Goal: Transaction & Acquisition: Purchase product/service

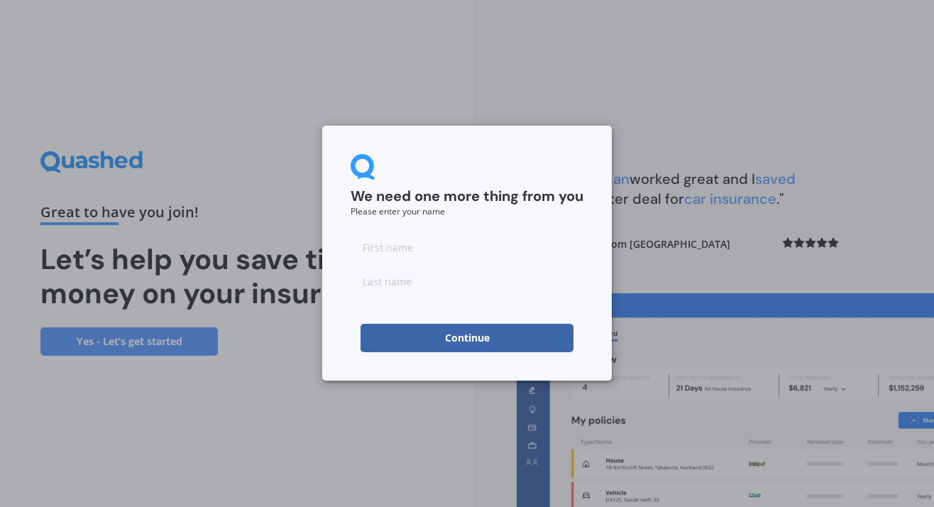
click at [363, 248] on input at bounding box center [466, 247] width 233 height 28
type input "[PERSON_NAME]"
click at [380, 282] on input at bounding box center [466, 281] width 233 height 28
type input "Flitter"
click at [473, 340] on button "Continue" at bounding box center [466, 338] width 213 height 28
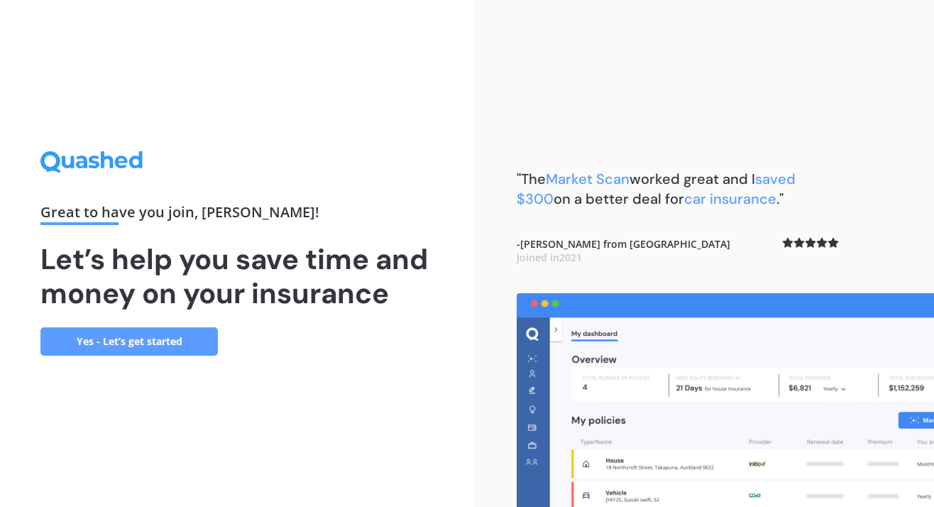
click at [111, 343] on link "Yes - Let’s get started" at bounding box center [128, 341] width 177 height 28
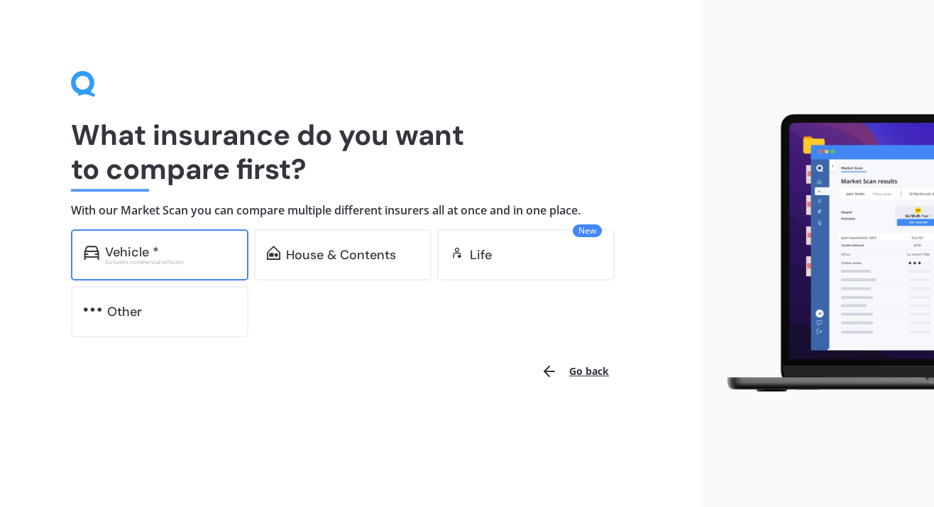
click at [111, 254] on div "Vehicle *" at bounding box center [132, 252] width 54 height 14
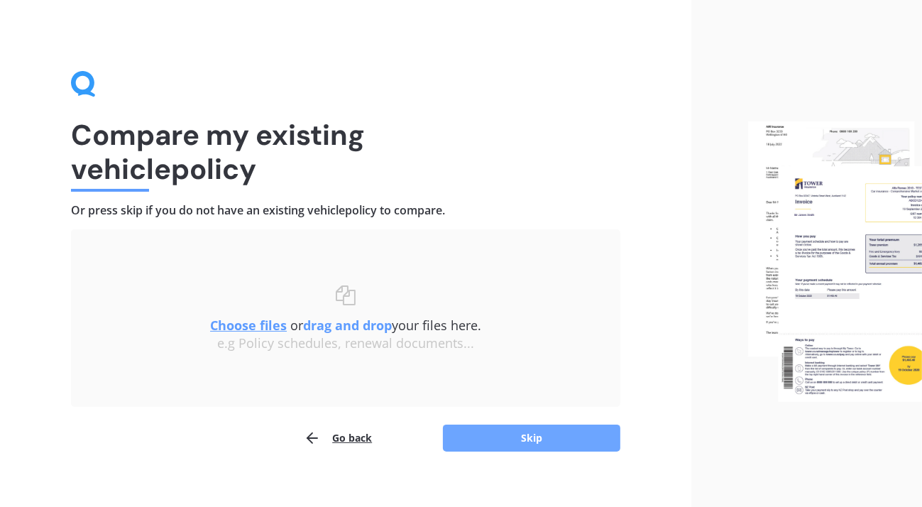
click at [524, 438] on button "Skip" at bounding box center [531, 437] width 177 height 27
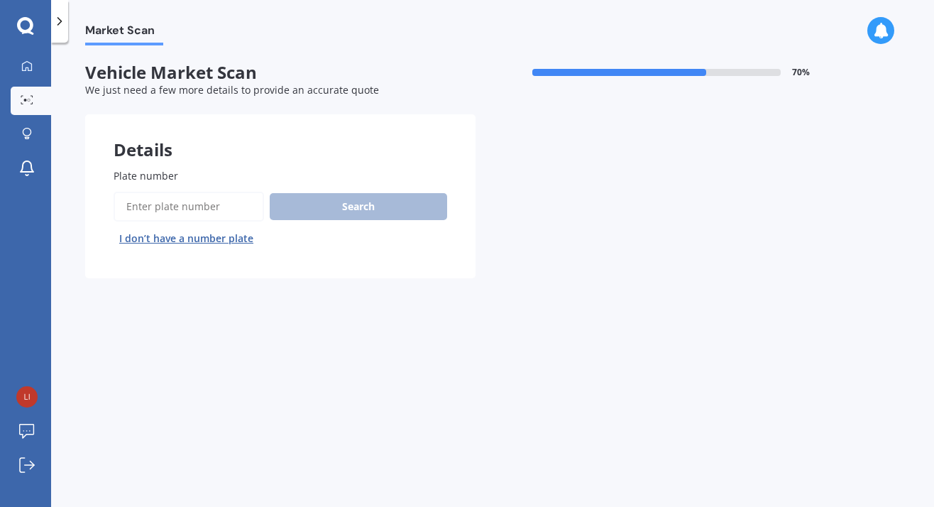
click at [163, 240] on button "I don’t have a number plate" at bounding box center [186, 238] width 145 height 23
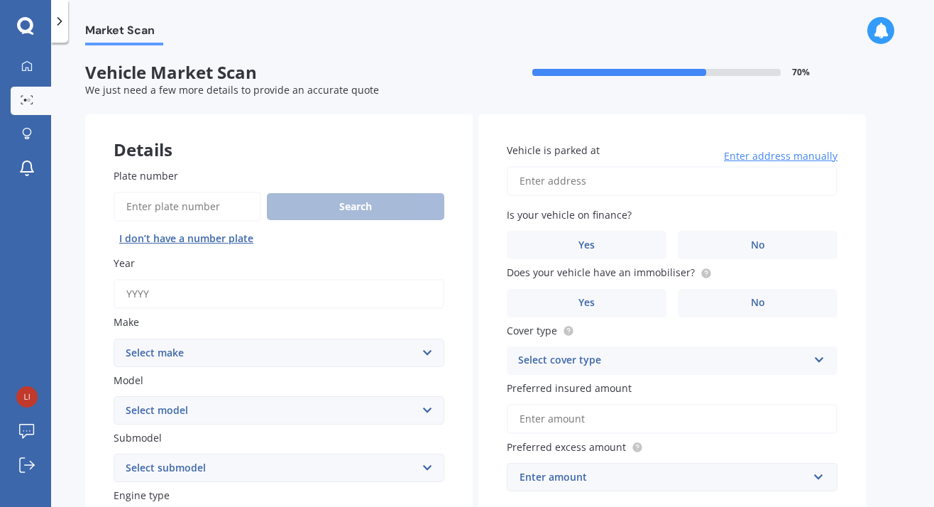
click at [171, 289] on input "Year" at bounding box center [279, 294] width 331 height 30
type input "2025"
select select "MITSUBISHI"
click option "MITSUBISHI" at bounding box center [0, 0] width 0 height 0
select select "ASX"
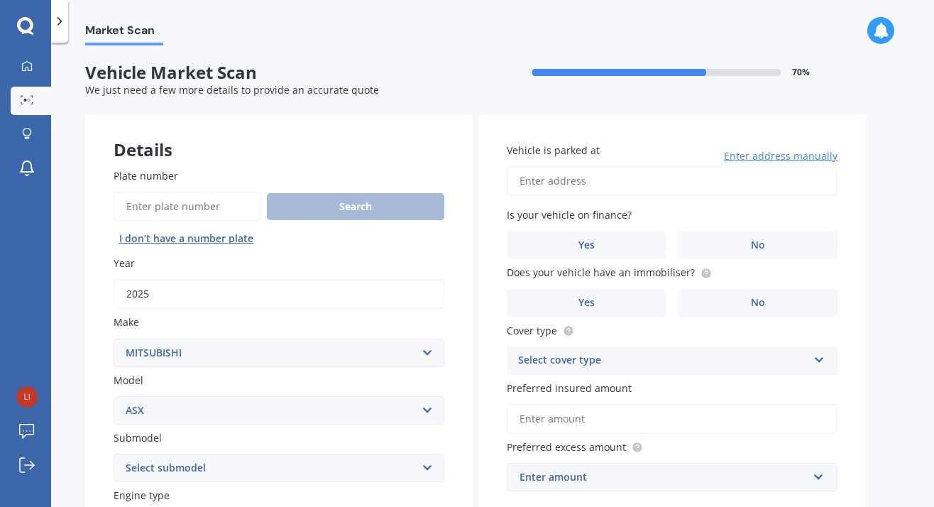
click option "ASX" at bounding box center [0, 0] width 0 height 0
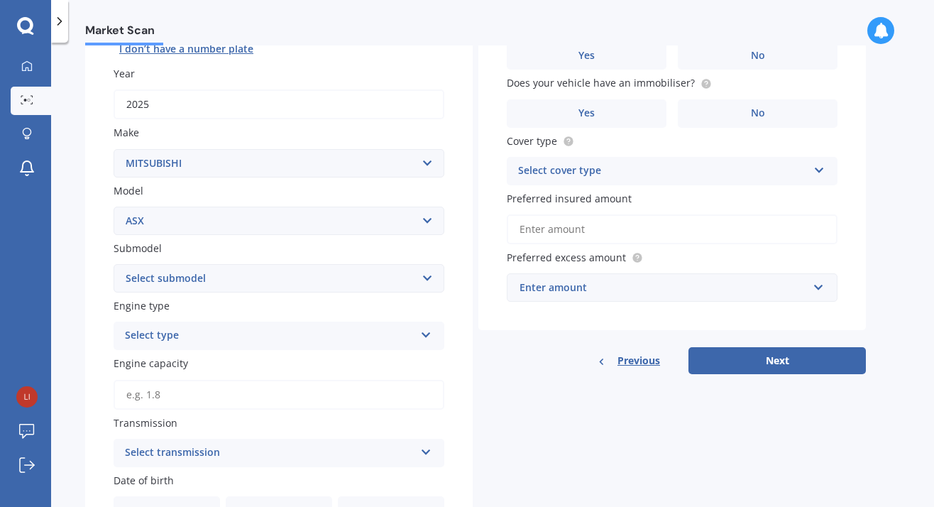
scroll to position [190, 0]
click at [114, 263] on select "Select submodel (All Other) BLK 2.0P/CVT Diesel LS Sport VRX petrol VRX turbo d…" at bounding box center [279, 277] width 331 height 28
select select "LS"
click option "LS" at bounding box center [0, 0] width 0 height 0
click at [430, 333] on icon at bounding box center [426, 331] width 12 height 10
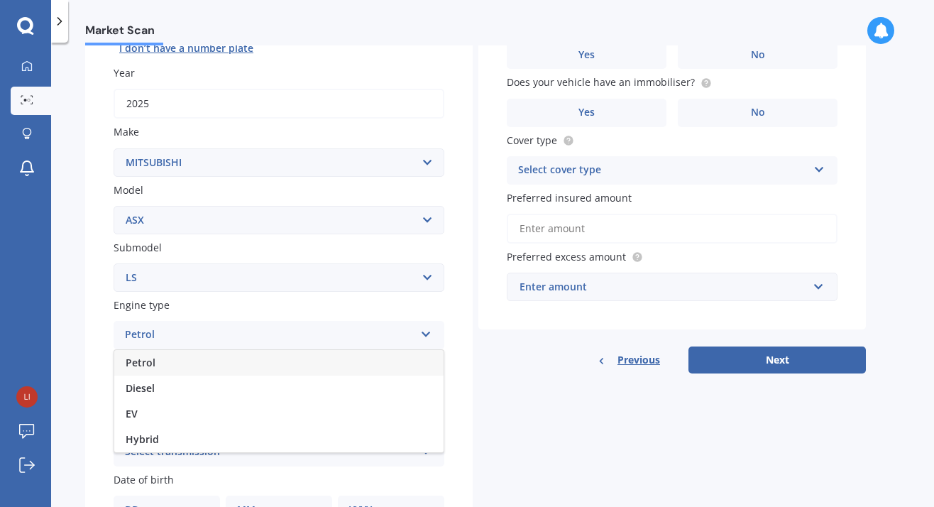
click at [138, 365] on span "Petrol" at bounding box center [141, 361] width 30 height 13
click at [176, 399] on input "Engine capacity" at bounding box center [279, 394] width 331 height 30
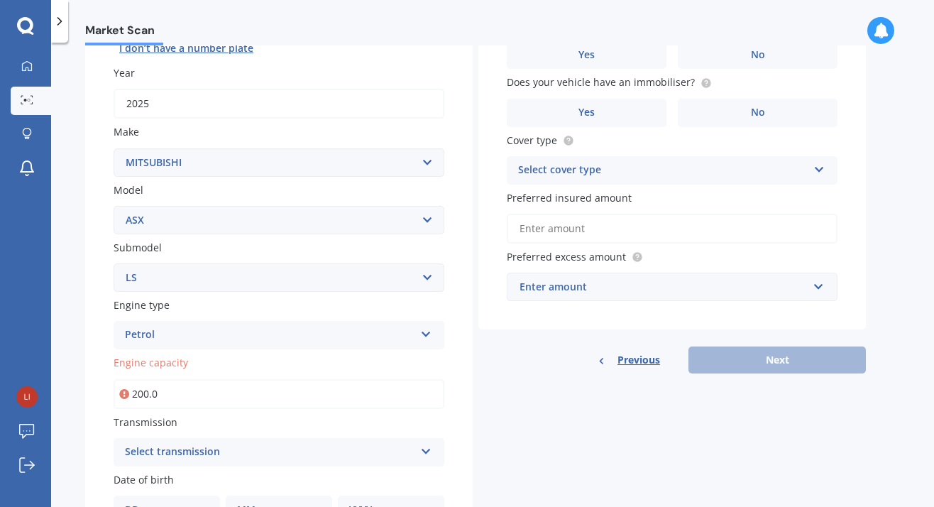
click at [192, 396] on input "200.0" at bounding box center [279, 394] width 331 height 30
click at [162, 392] on input "200.0" at bounding box center [279, 394] width 331 height 30
click at [123, 393] on icon at bounding box center [124, 394] width 10 height 14
click at [189, 396] on input "200.0" at bounding box center [279, 394] width 331 height 30
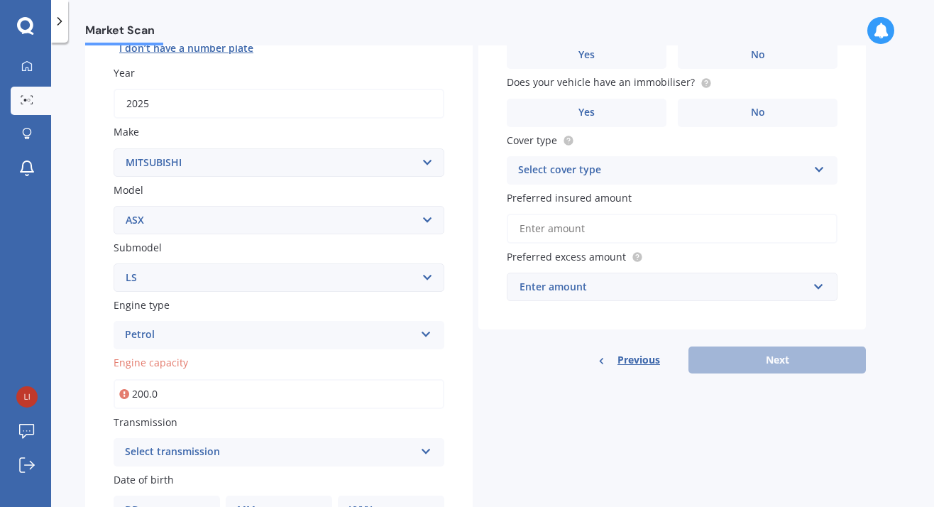
click at [173, 393] on input "200.0" at bounding box center [279, 394] width 331 height 30
click at [165, 395] on input "20.0" at bounding box center [279, 394] width 331 height 30
type input "2.0"
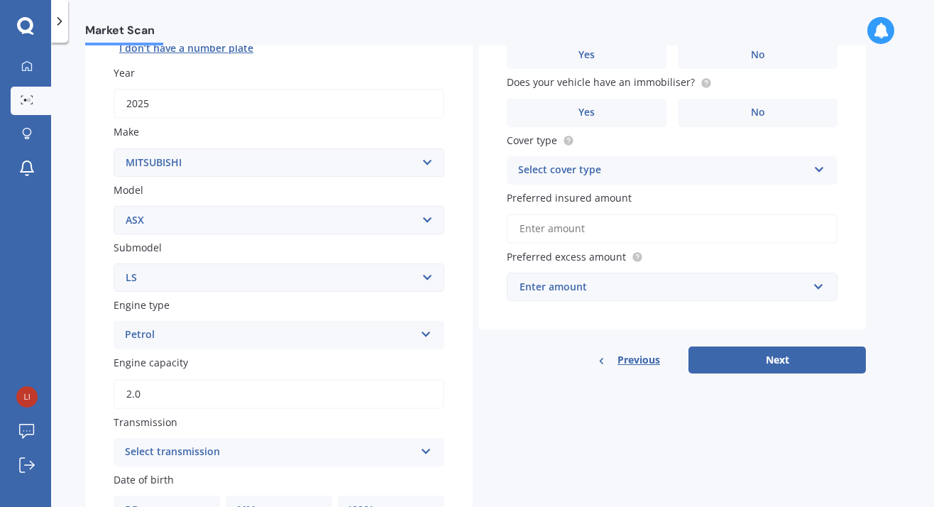
type input "2.0"
click at [432, 450] on div "Select transmission Auto Manual Other" at bounding box center [279, 452] width 331 height 28
click at [131, 373] on span "Auto" at bounding box center [137, 372] width 23 height 13
click at [430, 449] on icon at bounding box center [426, 448] width 12 height 10
click at [140, 373] on span "Auto" at bounding box center [137, 372] width 23 height 13
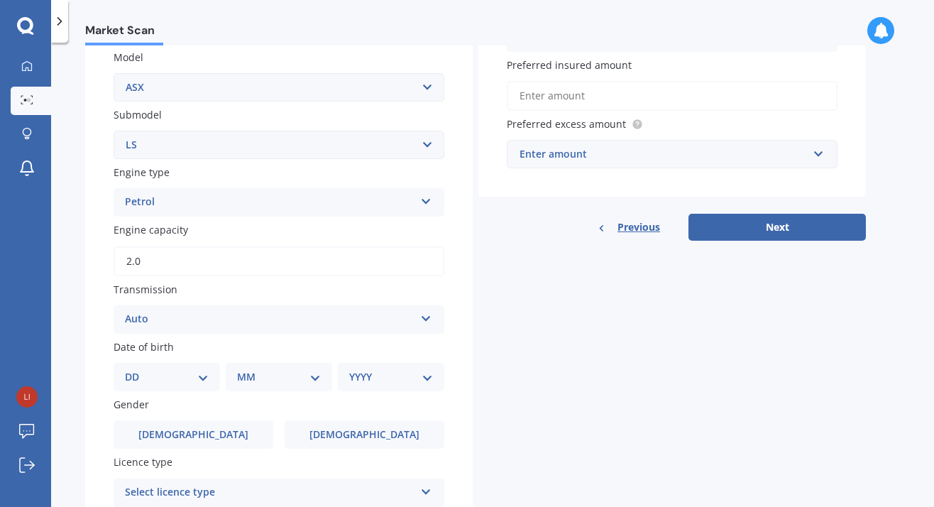
scroll to position [329, 0]
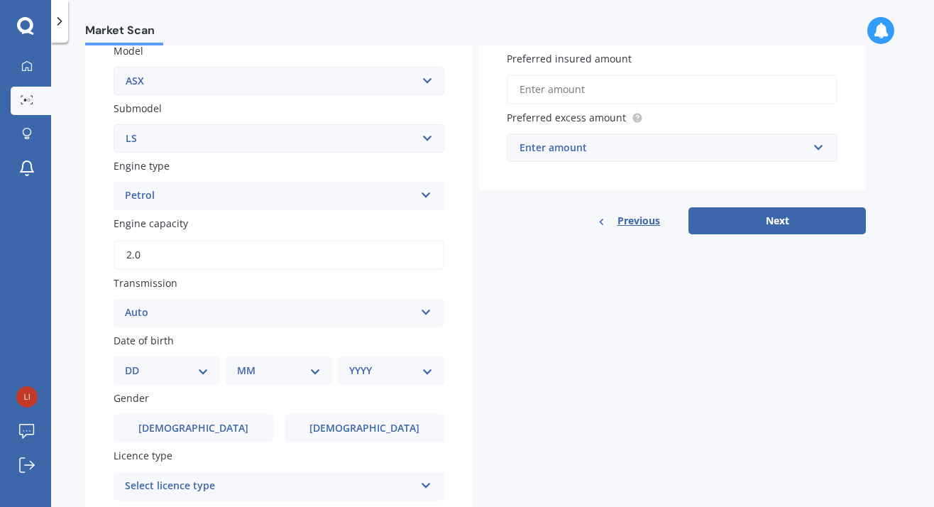
select select "13"
click option "13" at bounding box center [0, 0] width 0 height 0
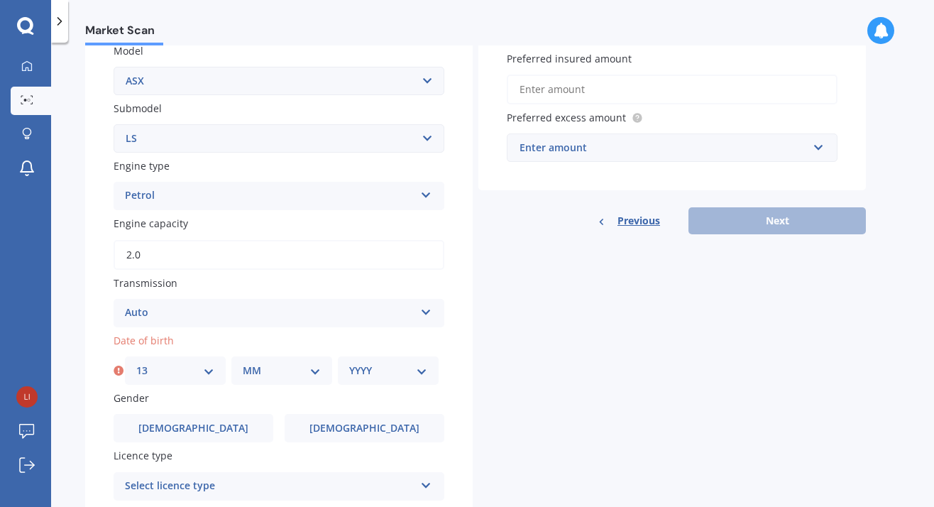
click at [243, 363] on select "MM 01 02 03 04 05 06 07 08 09 10 11 12" at bounding box center [282, 371] width 78 height 16
select select "04"
click option "04" at bounding box center [0, 0] width 0 height 0
click at [349, 363] on select "YYYY 2025 2024 2023 2022 2021 2020 2019 2018 2017 2016 2015 2014 2013 2012 2011…" at bounding box center [388, 371] width 78 height 16
select select "1953"
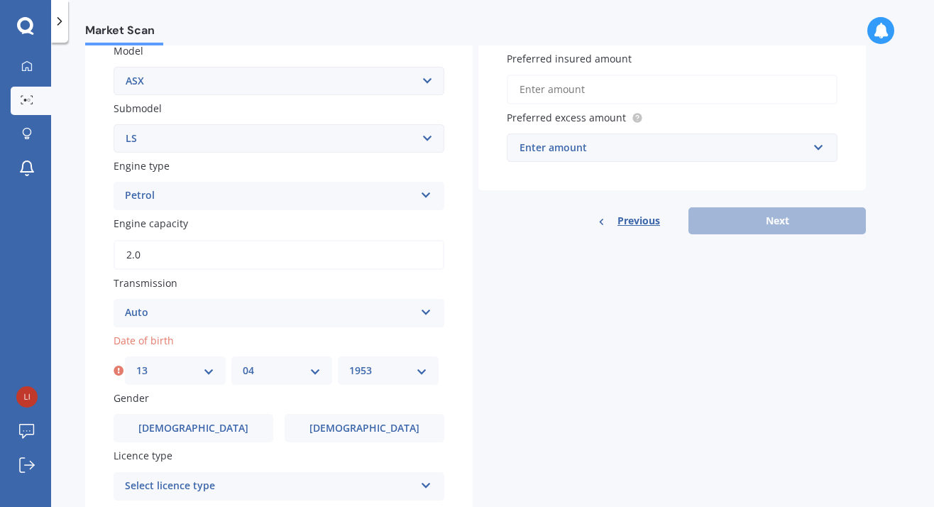
click option "1953" at bounding box center [0, 0] width 0 height 0
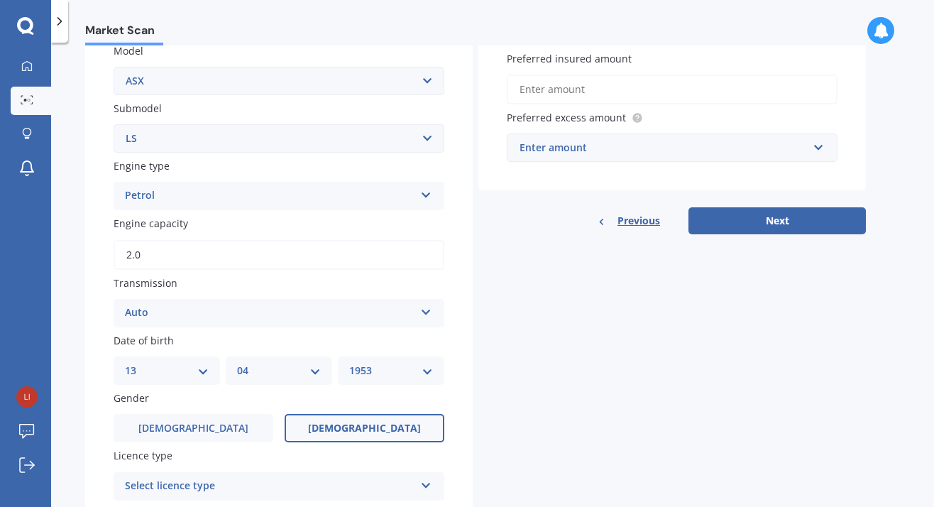
click at [367, 429] on span "[DEMOGRAPHIC_DATA]" at bounding box center [364, 428] width 113 height 12
click at [0, 0] on input "[DEMOGRAPHIC_DATA]" at bounding box center [0, 0] width 0 height 0
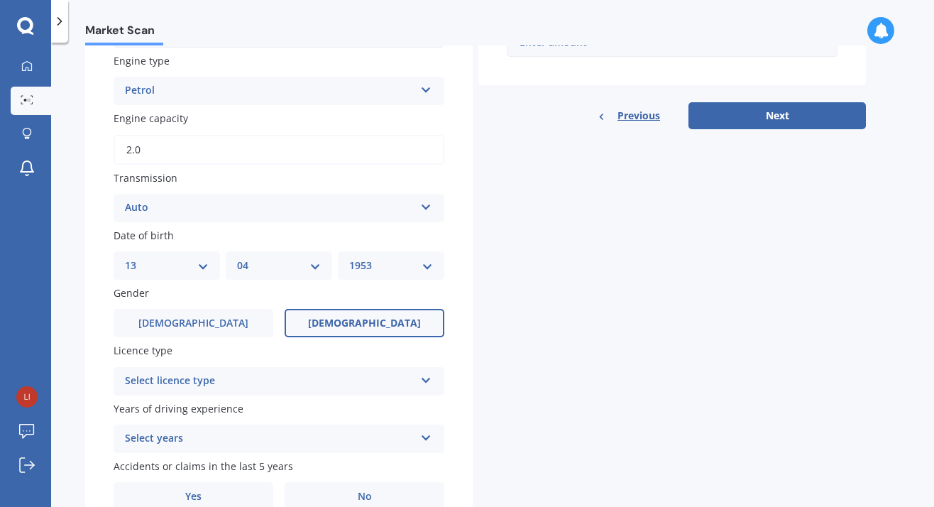
scroll to position [507, 0]
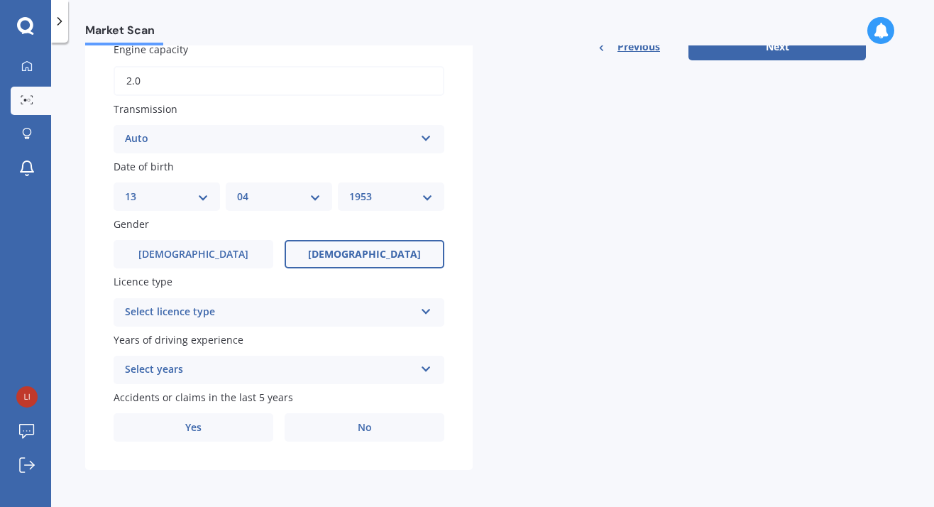
click at [430, 309] on icon at bounding box center [426, 309] width 12 height 10
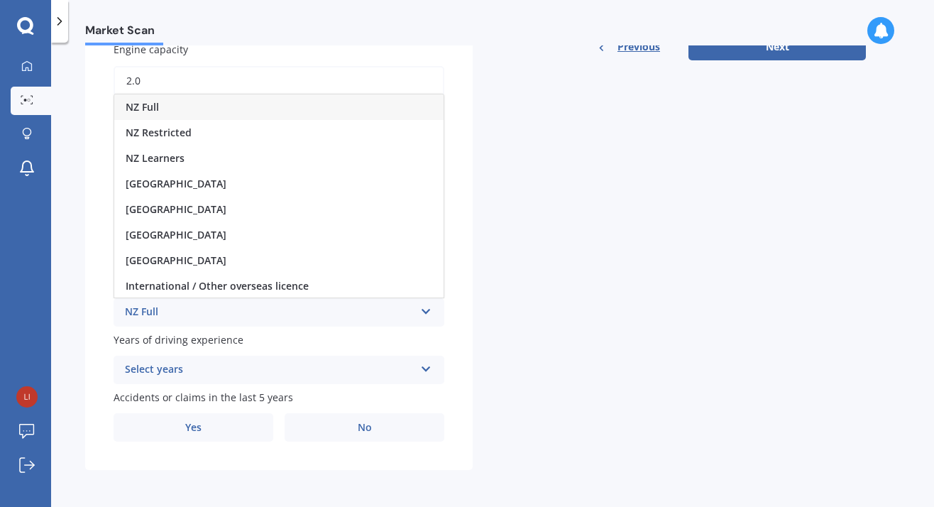
click at [150, 101] on span "NZ Full" at bounding box center [142, 106] width 33 height 13
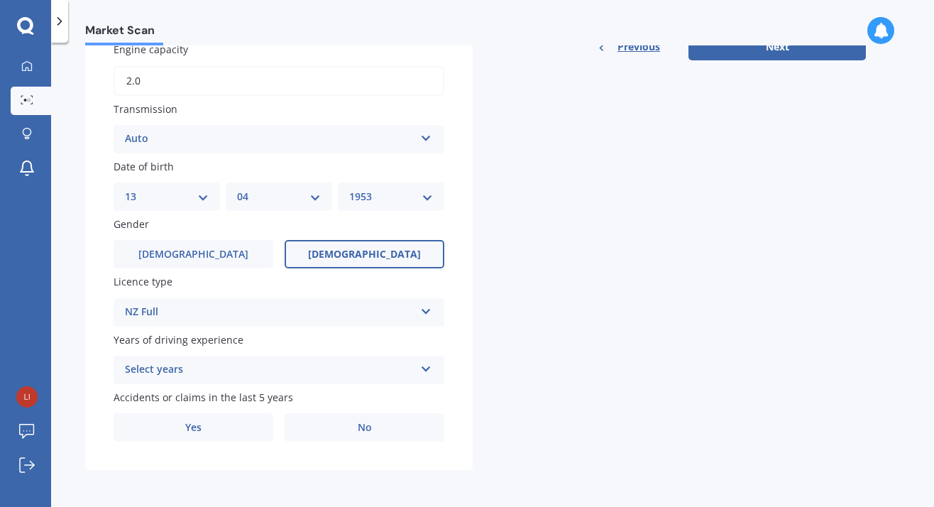
click at [432, 367] on div "Select years 5 or more years 4 years 3 years 2 years 1 year" at bounding box center [279, 369] width 331 height 28
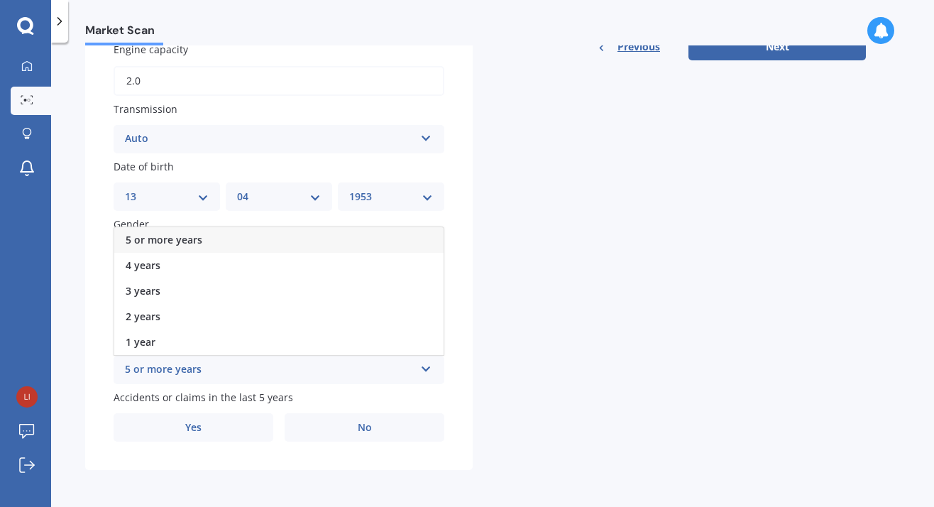
click at [169, 240] on span "5 or more years" at bounding box center [164, 239] width 77 height 13
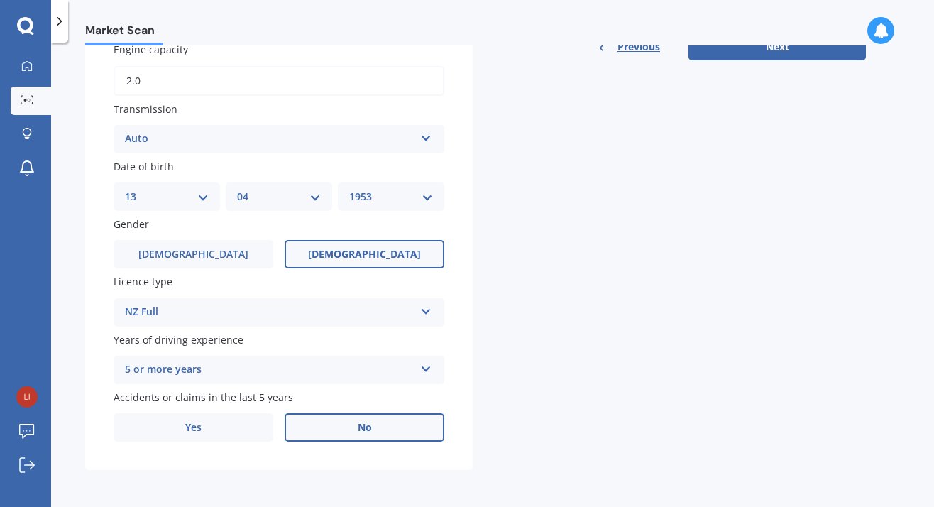
click at [361, 427] on span "No" at bounding box center [365, 427] width 14 height 12
click at [0, 0] on input "No" at bounding box center [0, 0] width 0 height 0
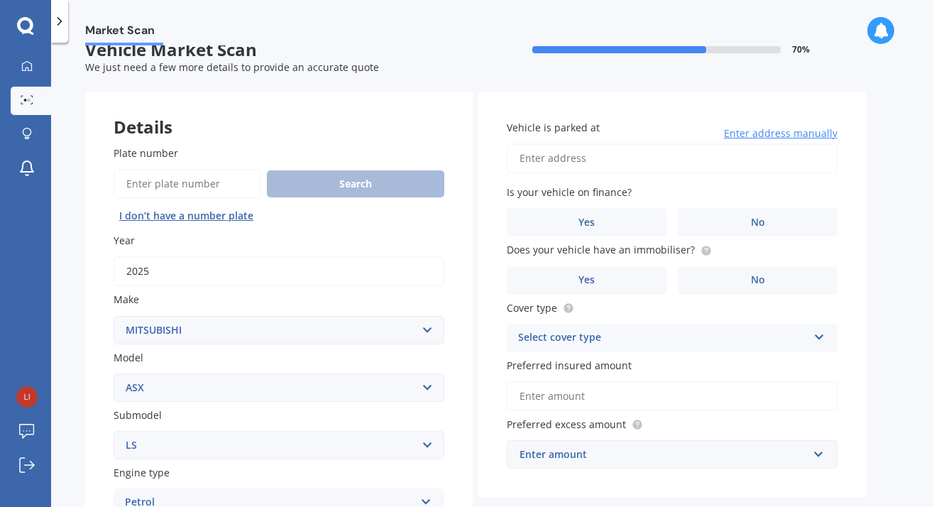
scroll to position [9, 0]
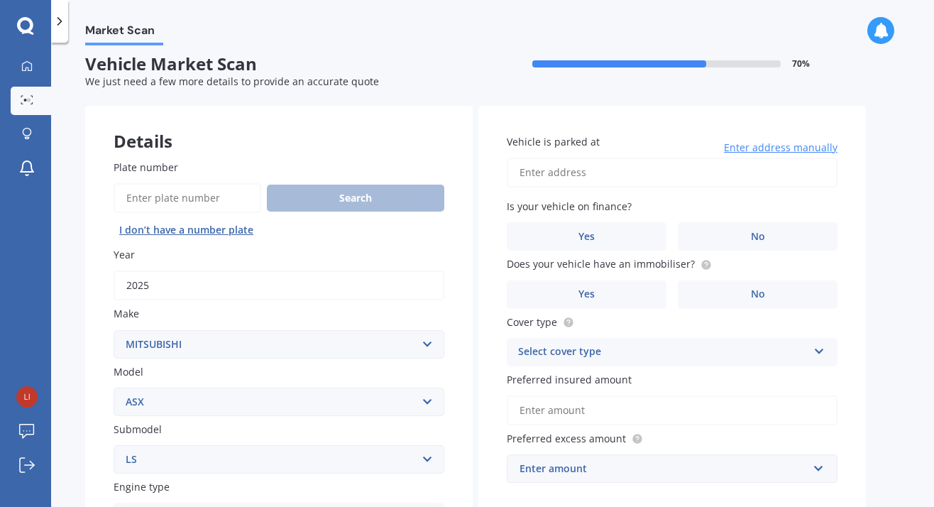
click at [546, 171] on input "Vehicle is parked at" at bounding box center [672, 173] width 331 height 30
type input "[STREET_ADDRESS][PERSON_NAME]"
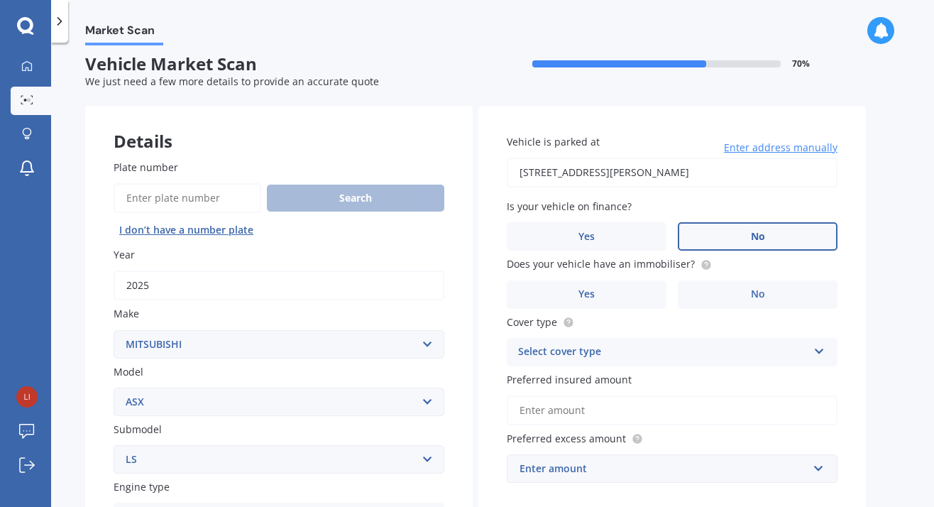
click at [756, 236] on span "No" at bounding box center [758, 237] width 14 height 12
click at [0, 0] on input "No" at bounding box center [0, 0] width 0 height 0
click at [771, 291] on label "No" at bounding box center [758, 294] width 160 height 28
click at [0, 0] on input "No" at bounding box center [0, 0] width 0 height 0
click at [817, 353] on icon at bounding box center [819, 348] width 12 height 10
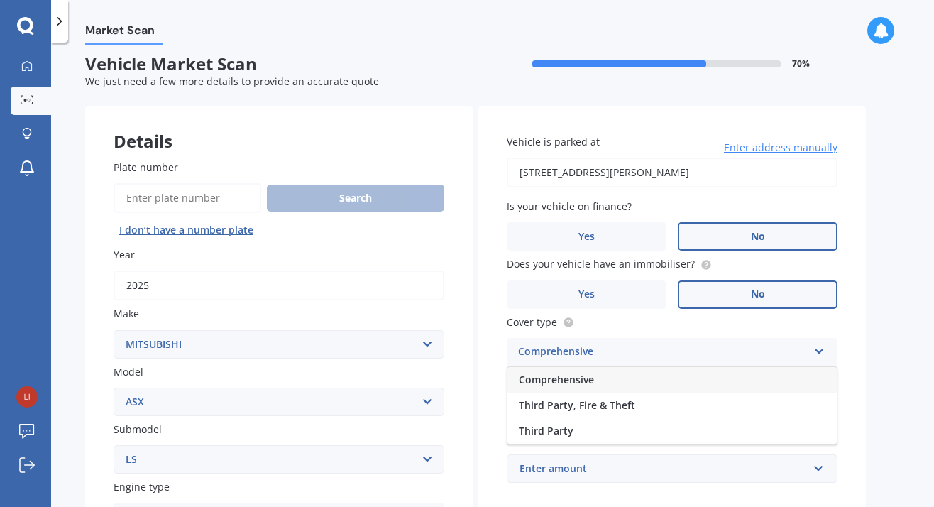
click at [545, 377] on span "Comprehensive" at bounding box center [556, 378] width 75 height 13
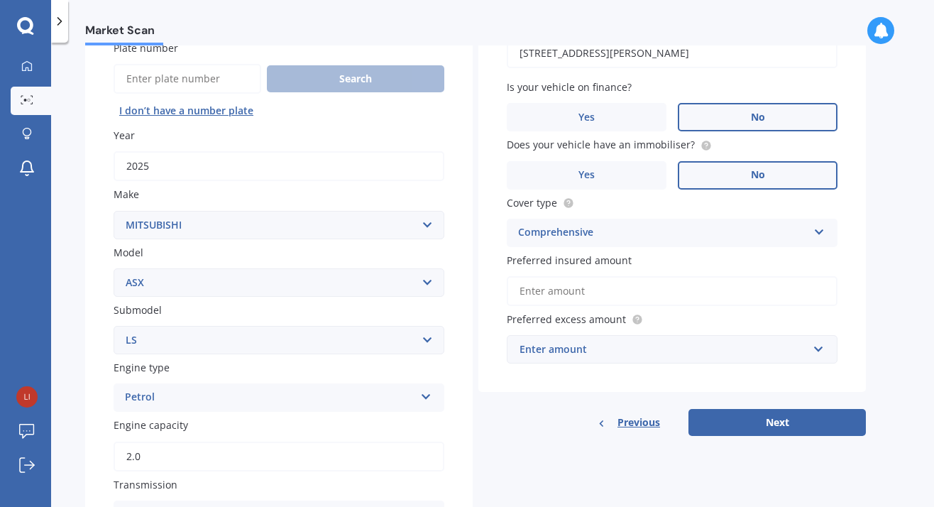
scroll to position [131, 0]
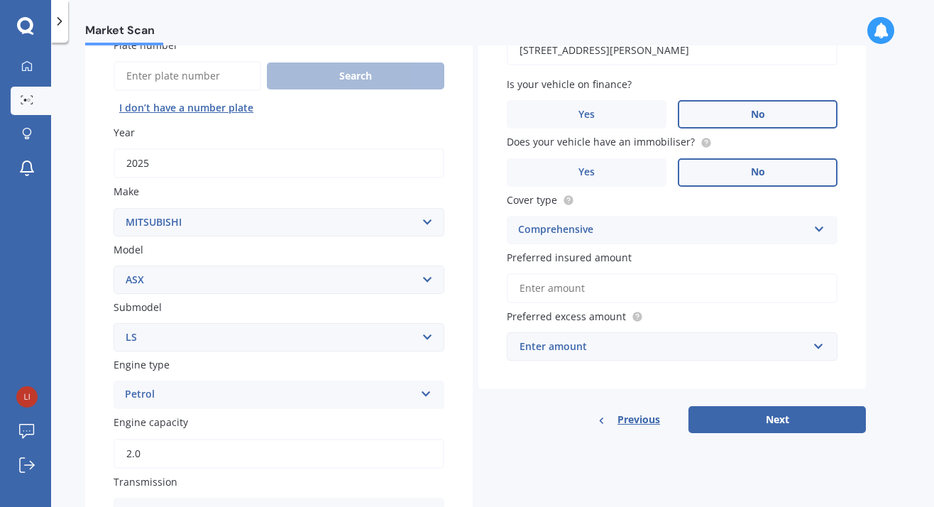
click at [545, 287] on input "Preferred insured amount" at bounding box center [672, 288] width 331 height 30
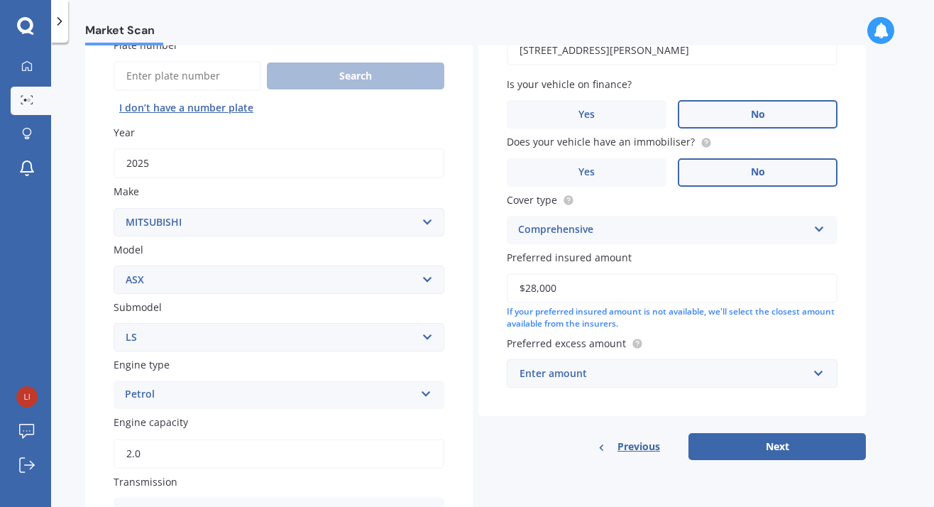
type input "$28,000"
click at [702, 328] on div "If your preferred insured amount is not available, we'll select the closest amo…" at bounding box center [672, 318] width 331 height 24
click at [819, 372] on input "text" at bounding box center [667, 373] width 318 height 27
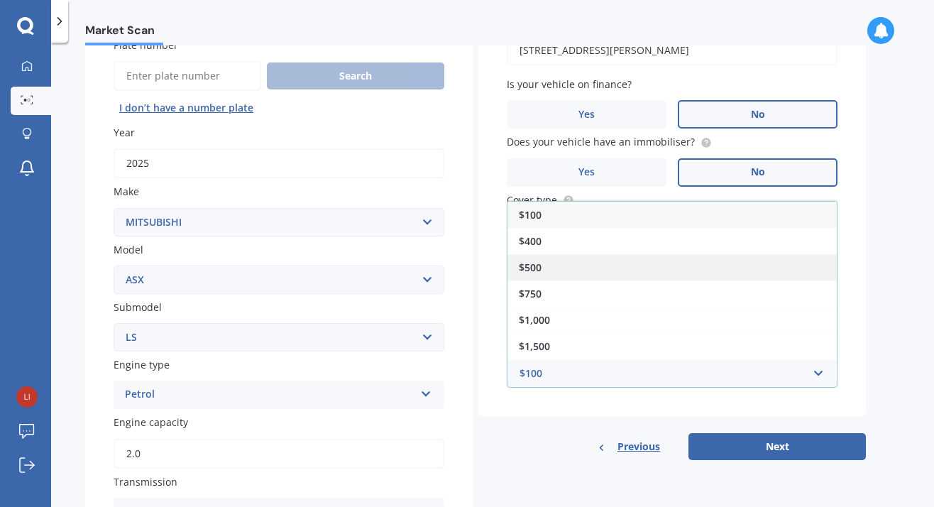
click at [530, 269] on span "$500" at bounding box center [530, 266] width 23 height 13
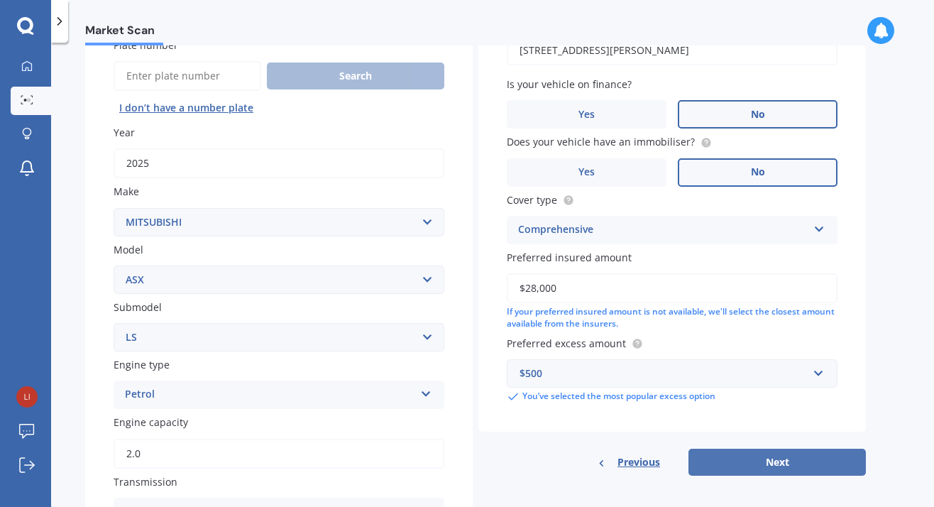
click at [772, 463] on button "Next" at bounding box center [776, 461] width 177 height 27
select select "13"
select select "04"
select select "1953"
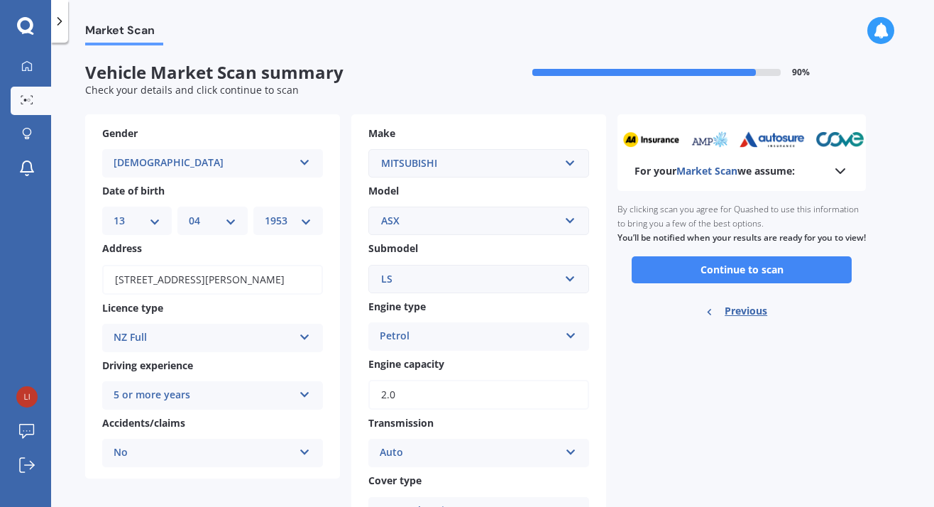
scroll to position [0, 0]
click at [734, 282] on button "Continue to scan" at bounding box center [741, 269] width 220 height 27
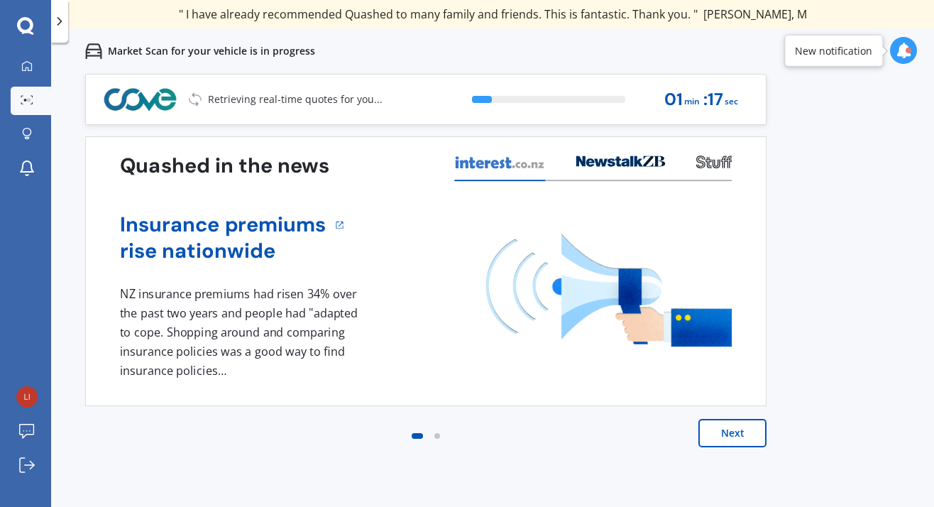
click at [736, 437] on button "Next" at bounding box center [732, 433] width 68 height 28
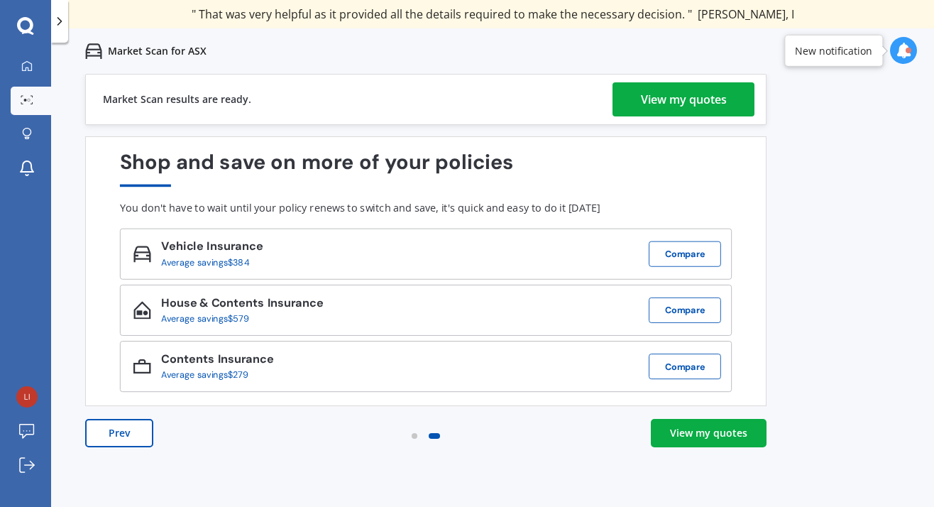
click at [705, 431] on div "View my quotes" at bounding box center [708, 433] width 77 height 14
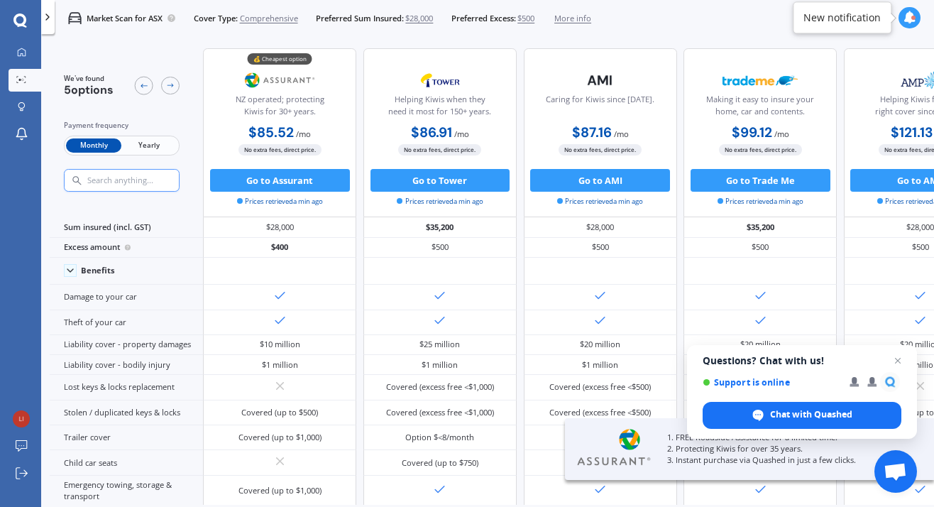
click at [141, 146] on span "Yearly" at bounding box center [148, 145] width 55 height 15
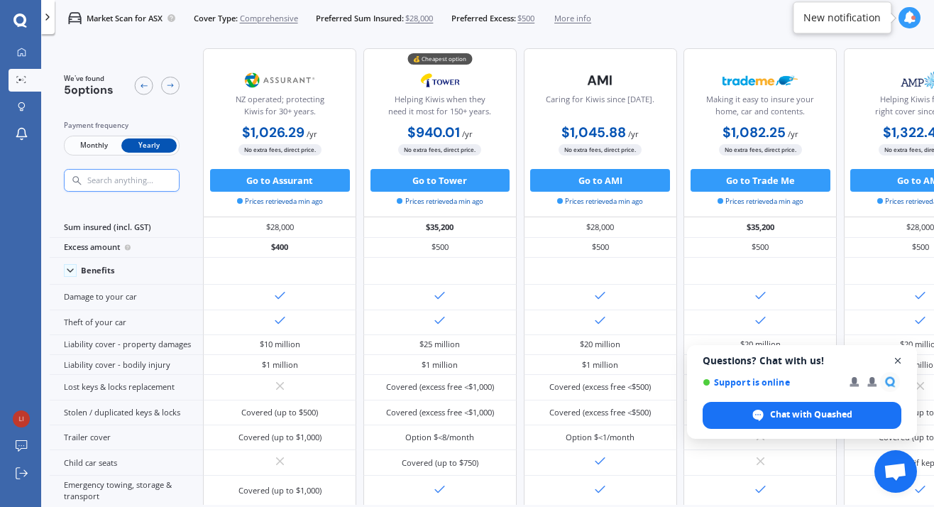
click at [895, 360] on span "Close chat" at bounding box center [898, 361] width 18 height 18
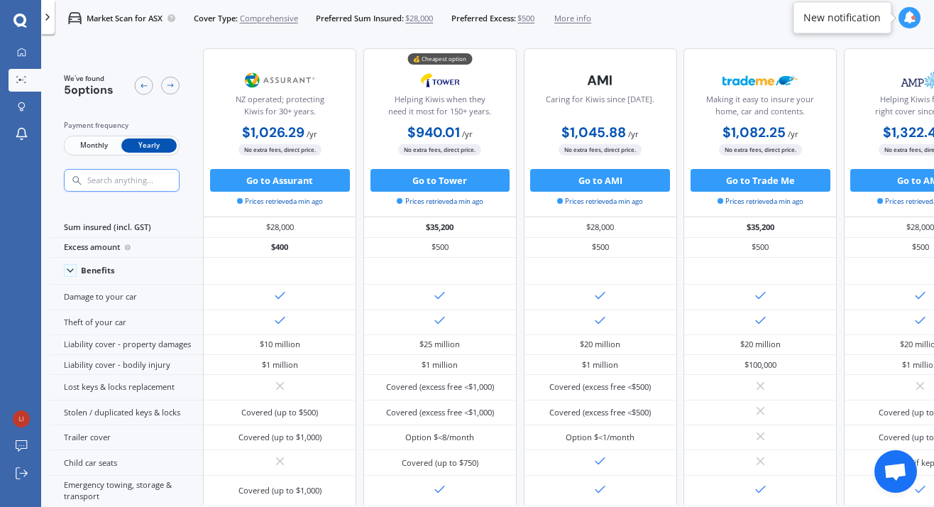
click at [534, 16] on span "$500" at bounding box center [525, 18] width 17 height 11
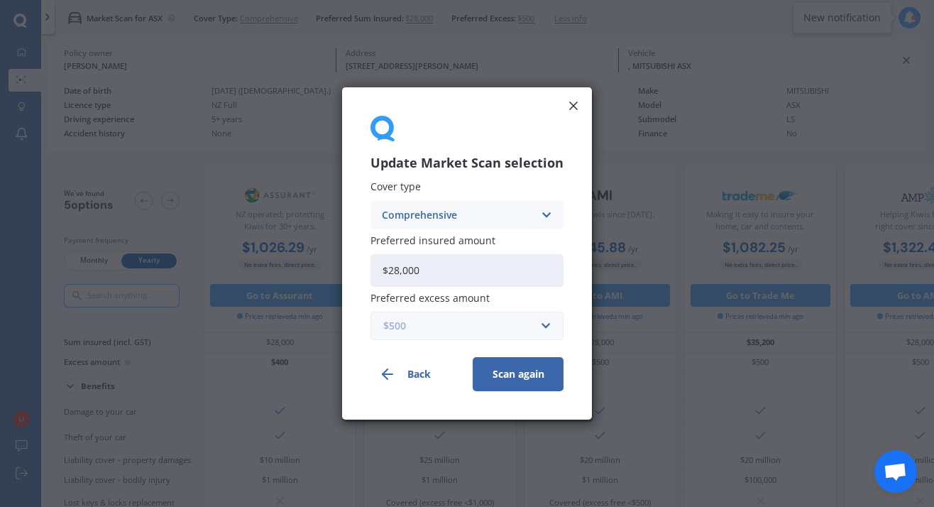
click at [543, 326] on input "text" at bounding box center [462, 325] width 180 height 27
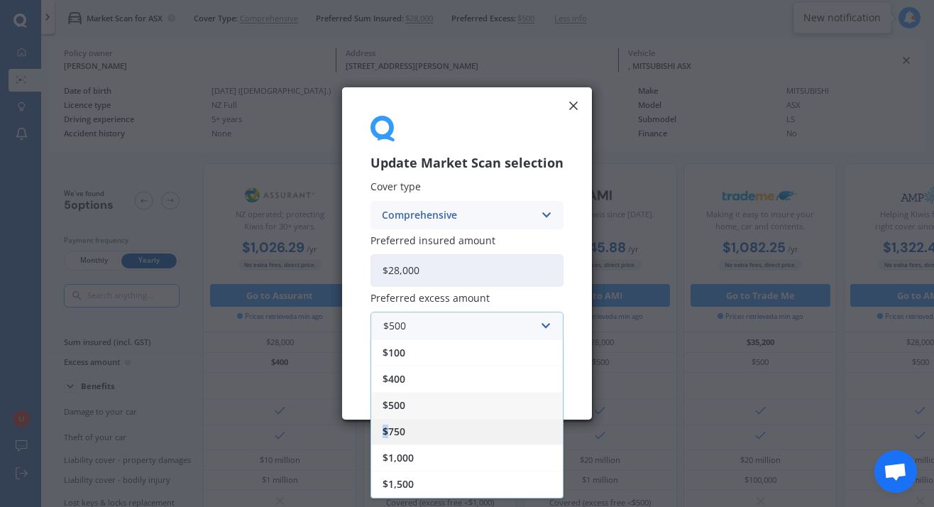
click at [387, 429] on span "$750" at bounding box center [393, 431] width 23 height 10
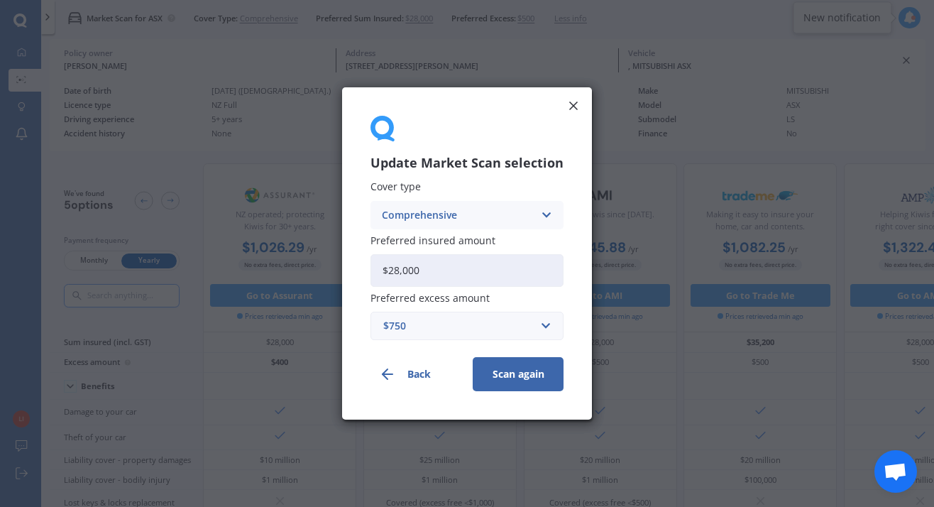
click at [510, 373] on button "Scan again" at bounding box center [518, 374] width 91 height 34
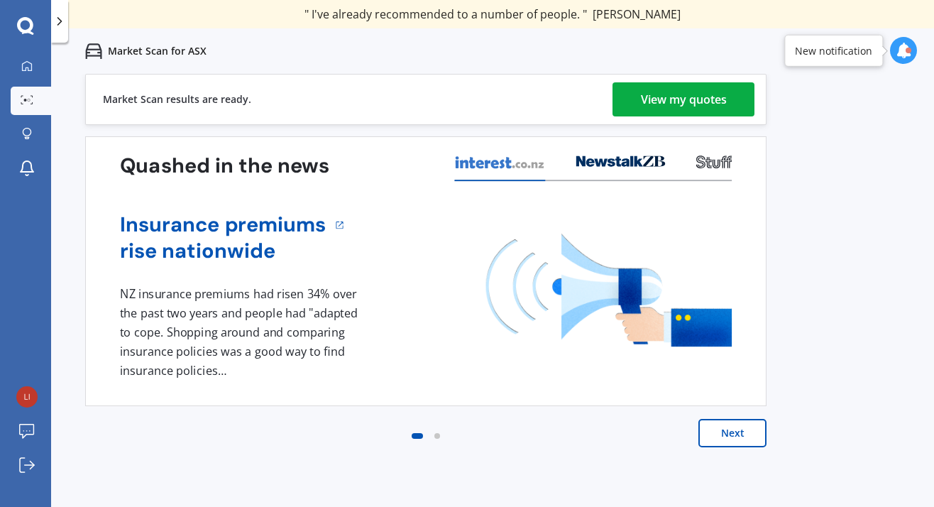
click at [690, 99] on div "View my quotes" at bounding box center [684, 99] width 86 height 34
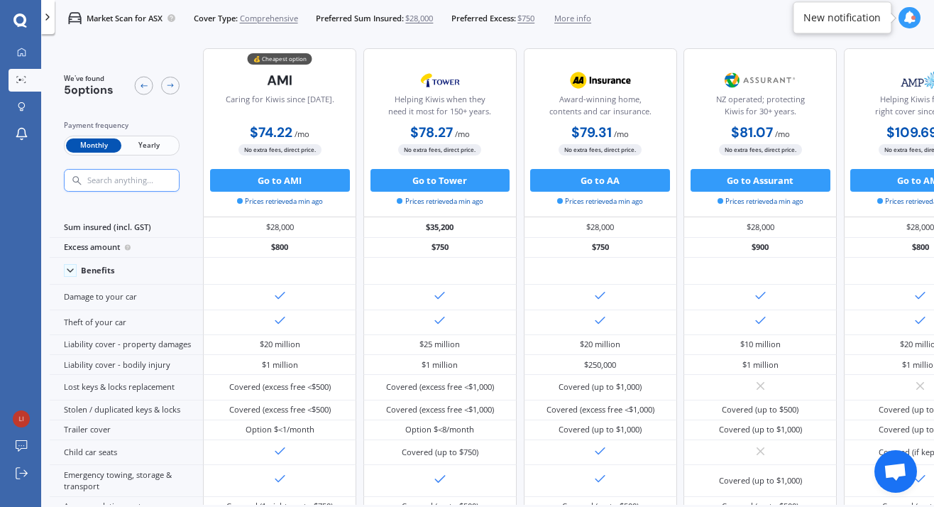
click at [149, 143] on span "Yearly" at bounding box center [148, 145] width 55 height 15
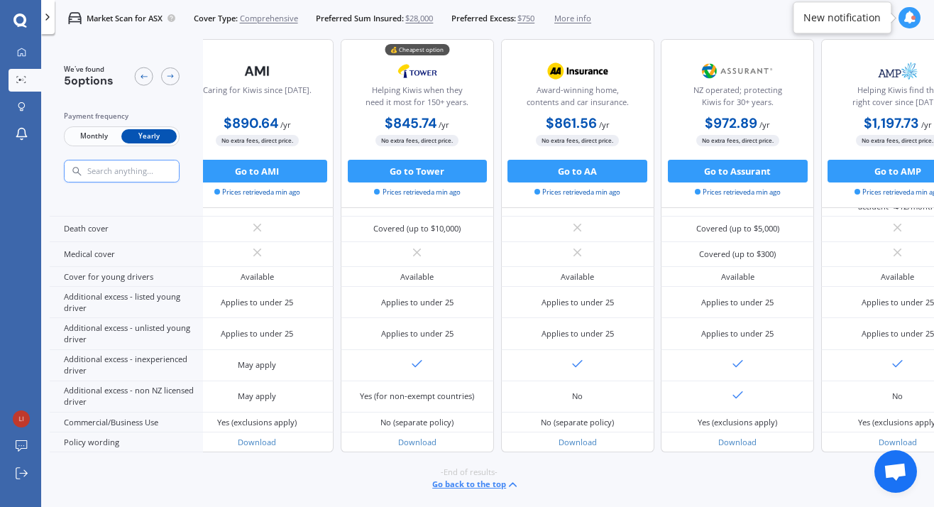
scroll to position [636, 0]
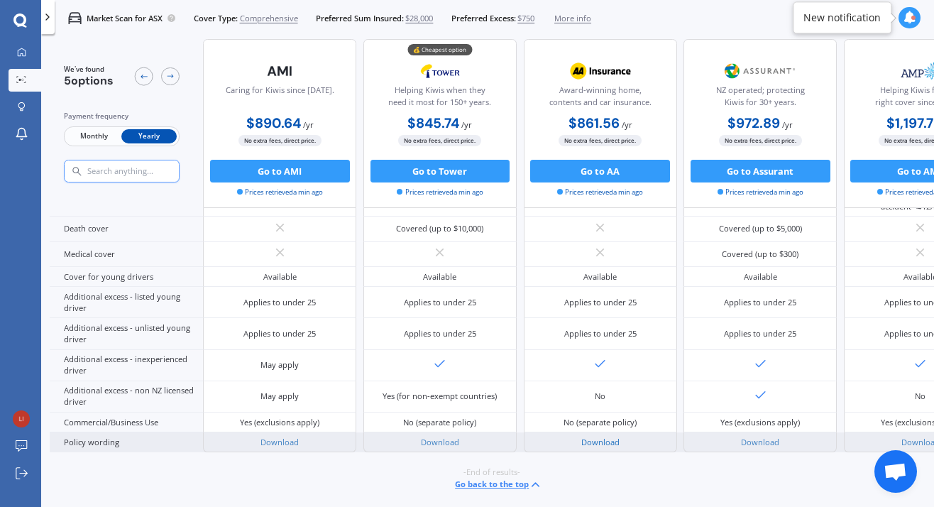
click at [597, 436] on link "Download" at bounding box center [600, 441] width 38 height 11
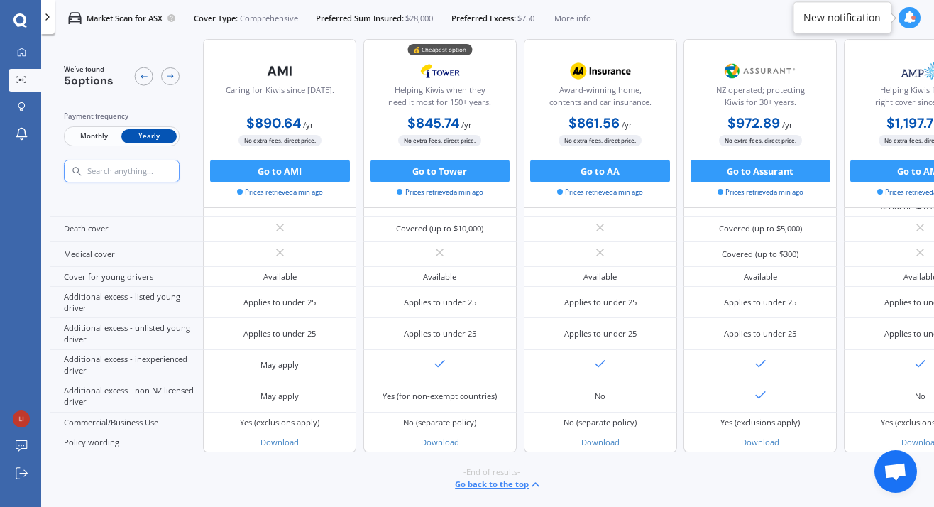
click at [533, 18] on span "$750" at bounding box center [525, 18] width 17 height 11
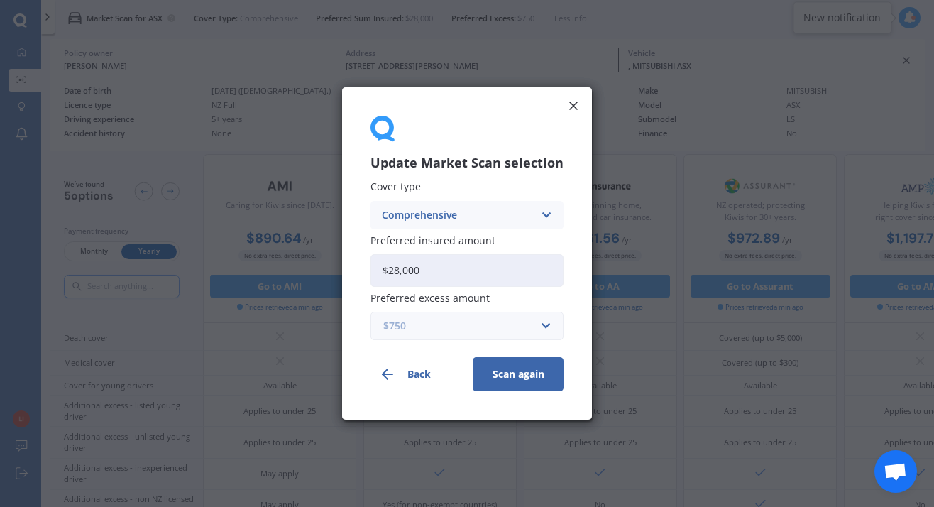
click at [544, 326] on input "text" at bounding box center [462, 325] width 180 height 27
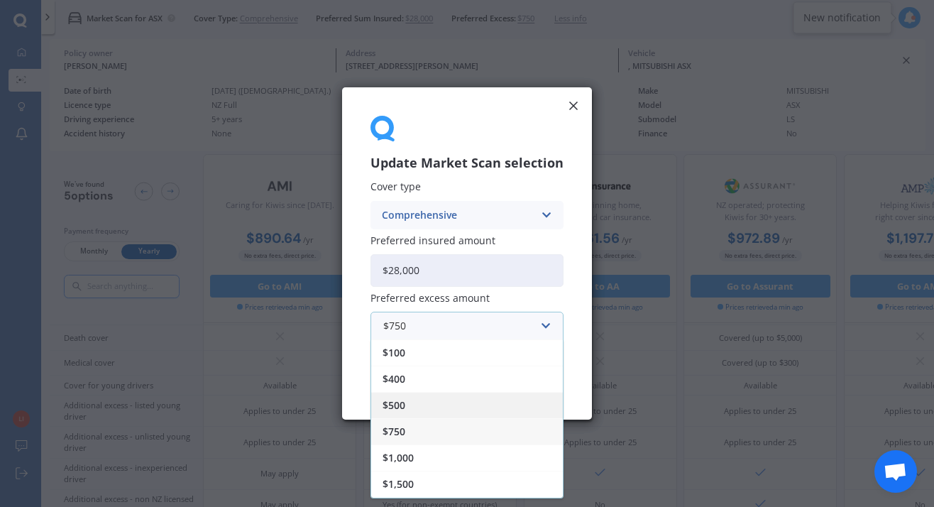
click at [392, 408] on span "$500" at bounding box center [393, 405] width 23 height 10
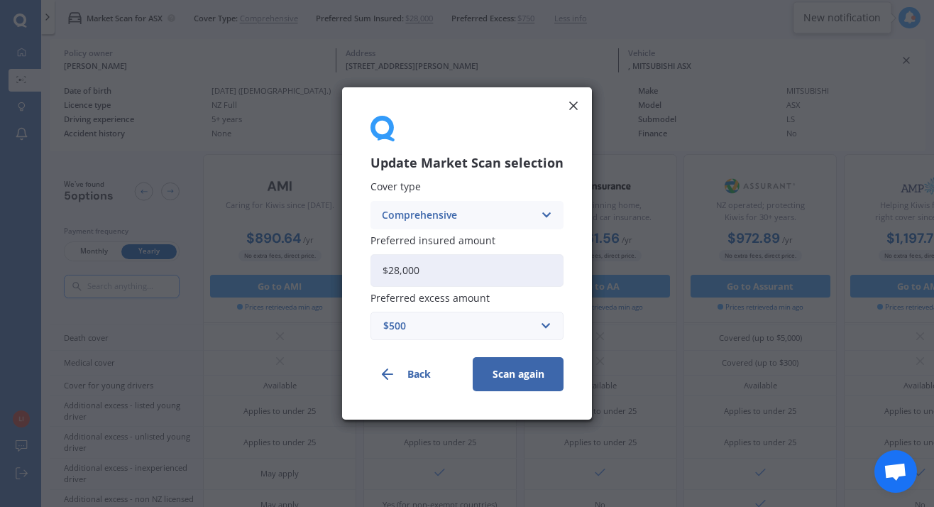
click at [512, 375] on button "Scan again" at bounding box center [518, 374] width 91 height 34
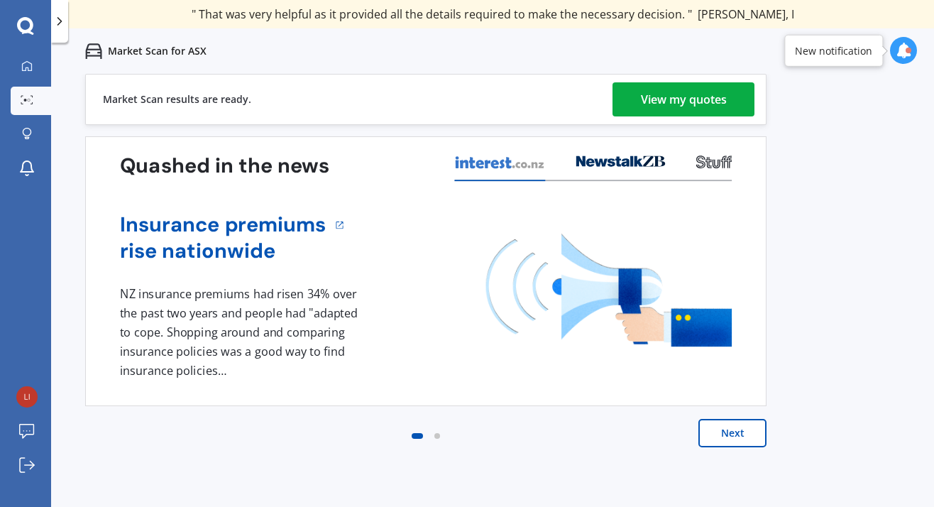
click at [661, 100] on div "View my quotes" at bounding box center [684, 99] width 86 height 34
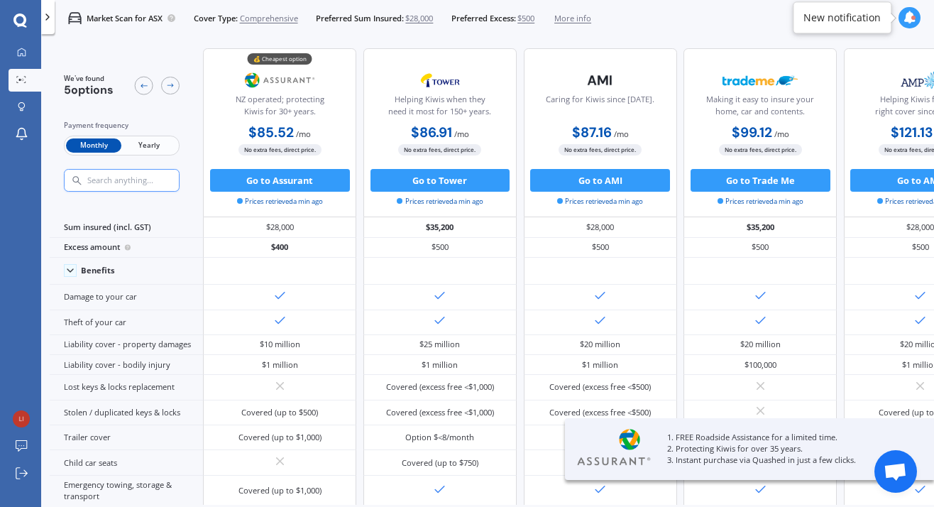
click at [527, 16] on span "$500" at bounding box center [525, 18] width 17 height 11
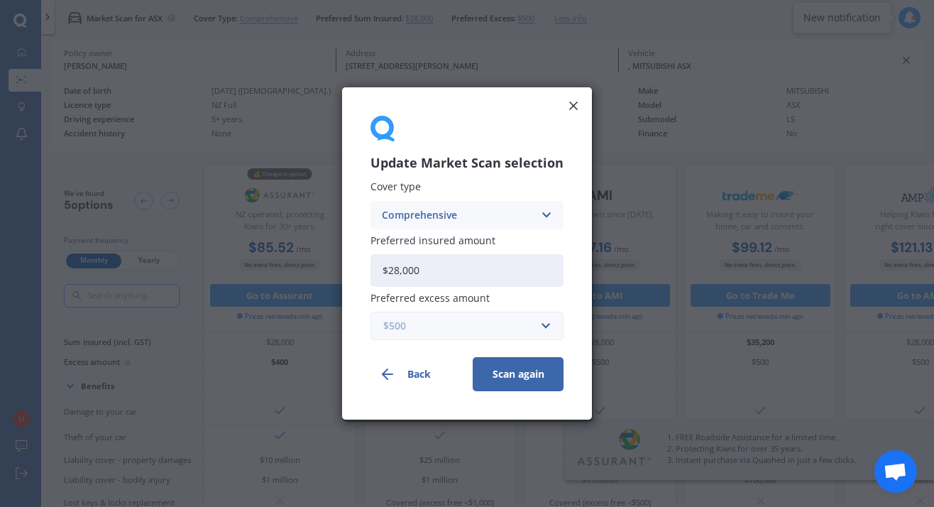
click at [546, 325] on input "text" at bounding box center [462, 325] width 180 height 27
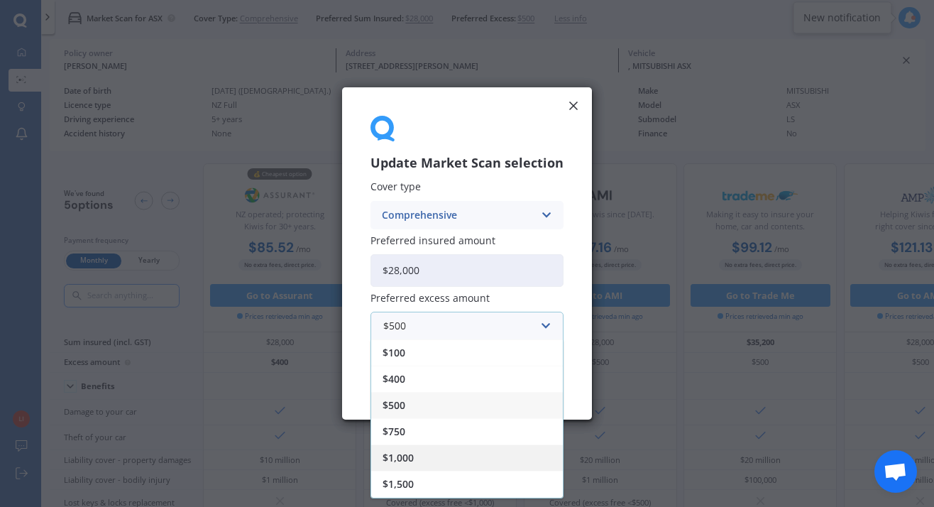
click at [399, 455] on span "$1,000" at bounding box center [397, 458] width 31 height 10
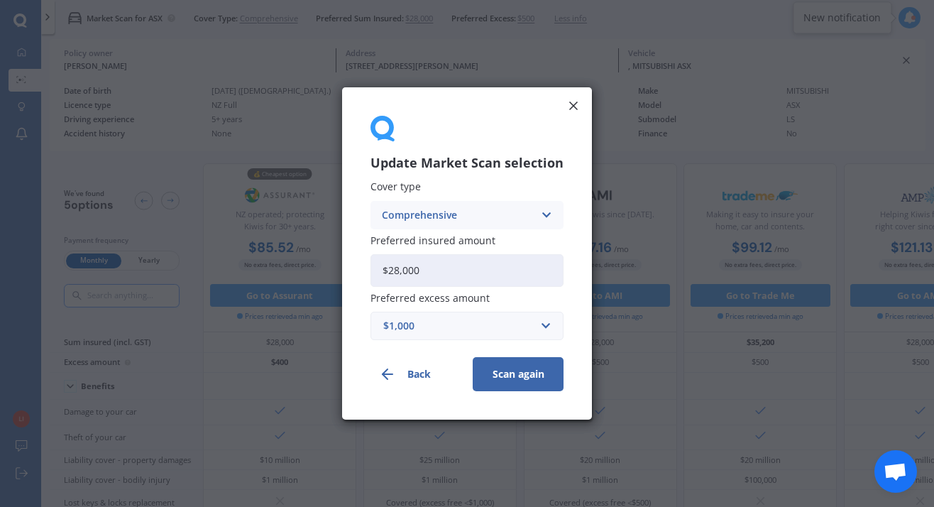
click at [514, 373] on button "Scan again" at bounding box center [518, 374] width 91 height 34
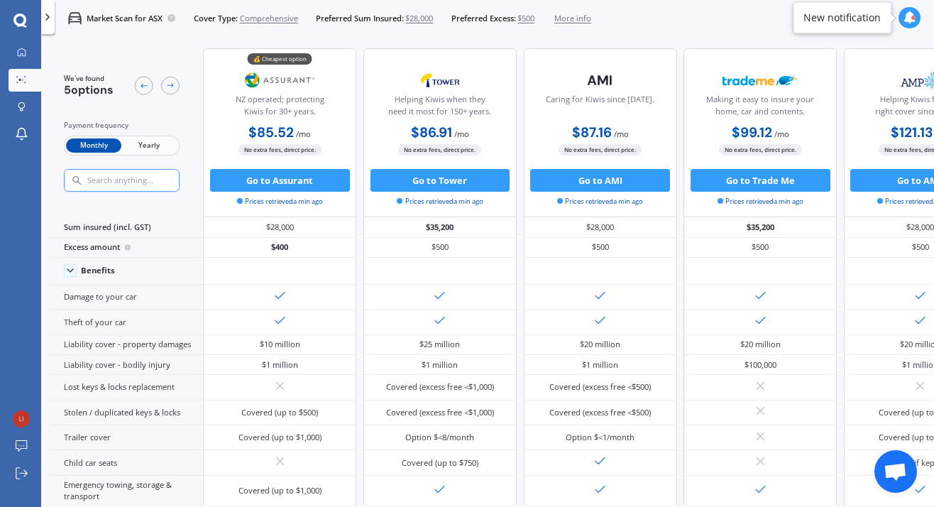
click at [146, 143] on span "Yearly" at bounding box center [148, 145] width 55 height 15
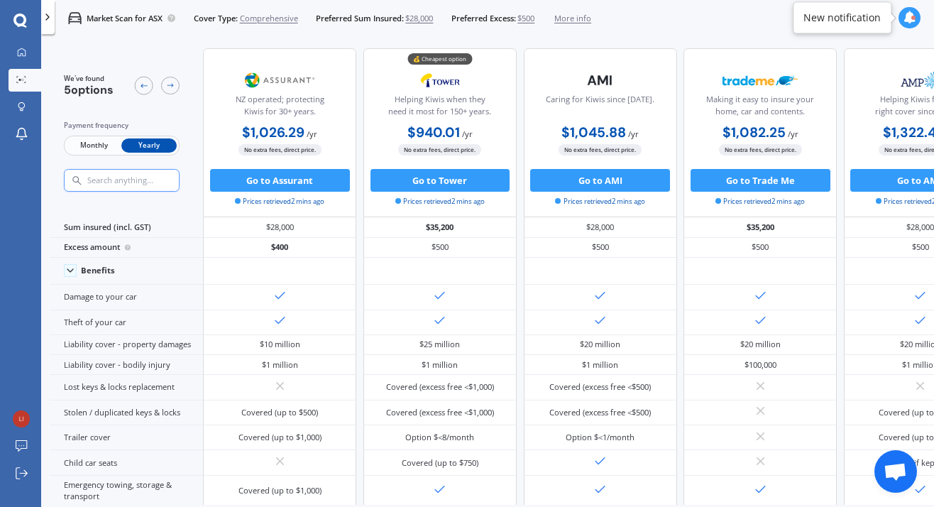
click at [532, 17] on span "$500" at bounding box center [525, 18] width 17 height 11
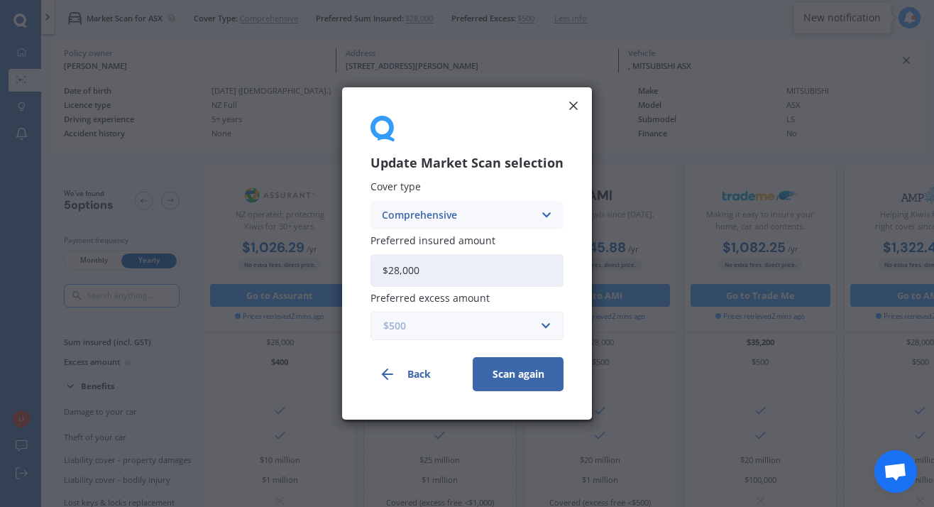
click at [541, 322] on input "text" at bounding box center [462, 325] width 180 height 27
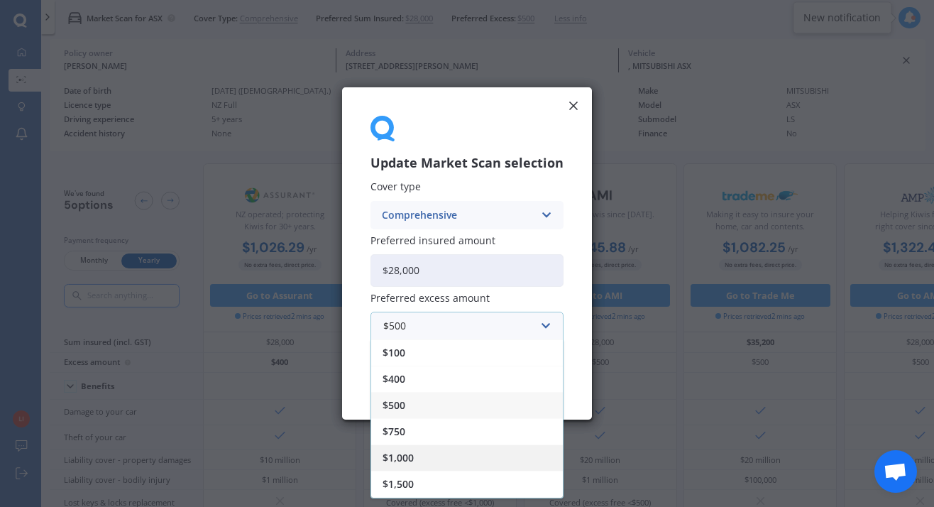
click at [406, 455] on span "$1,000" at bounding box center [397, 458] width 31 height 10
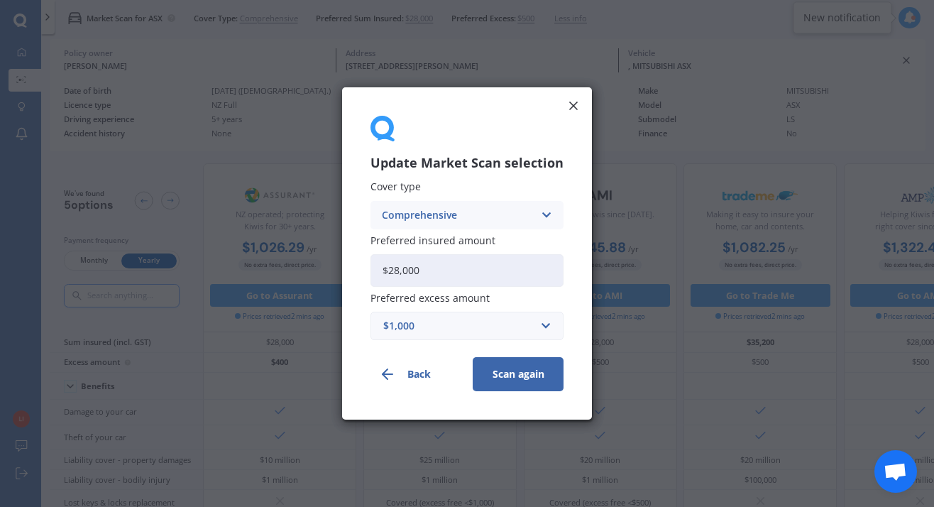
click at [507, 375] on button "Scan again" at bounding box center [518, 374] width 91 height 34
